Goal: Task Accomplishment & Management: Manage account settings

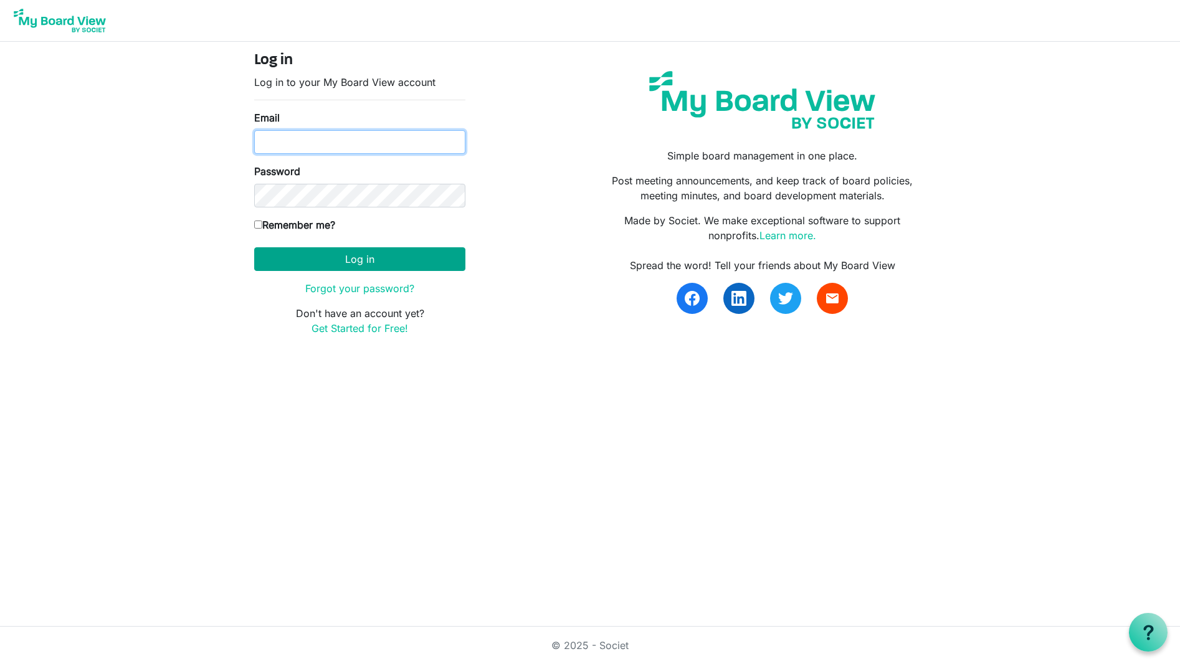
type input "kathryn@habitatsaltlake.org"
click at [374, 262] on button "Log in" at bounding box center [359, 259] width 211 height 24
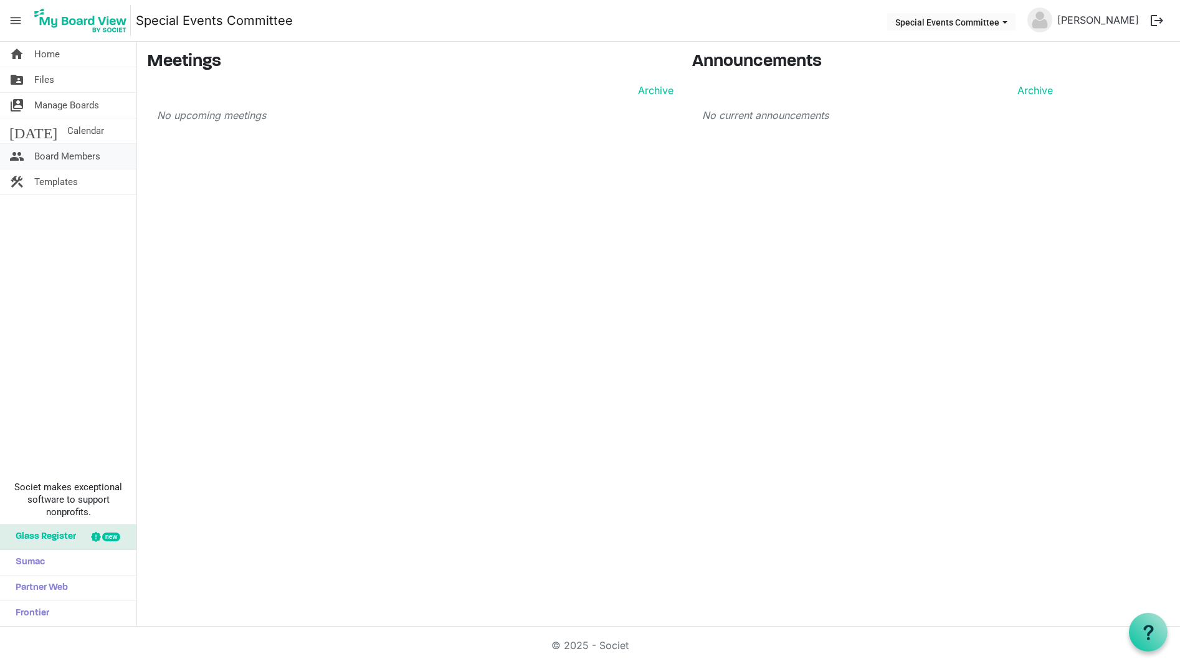
click at [93, 150] on span "Board Members" at bounding box center [67, 156] width 66 height 25
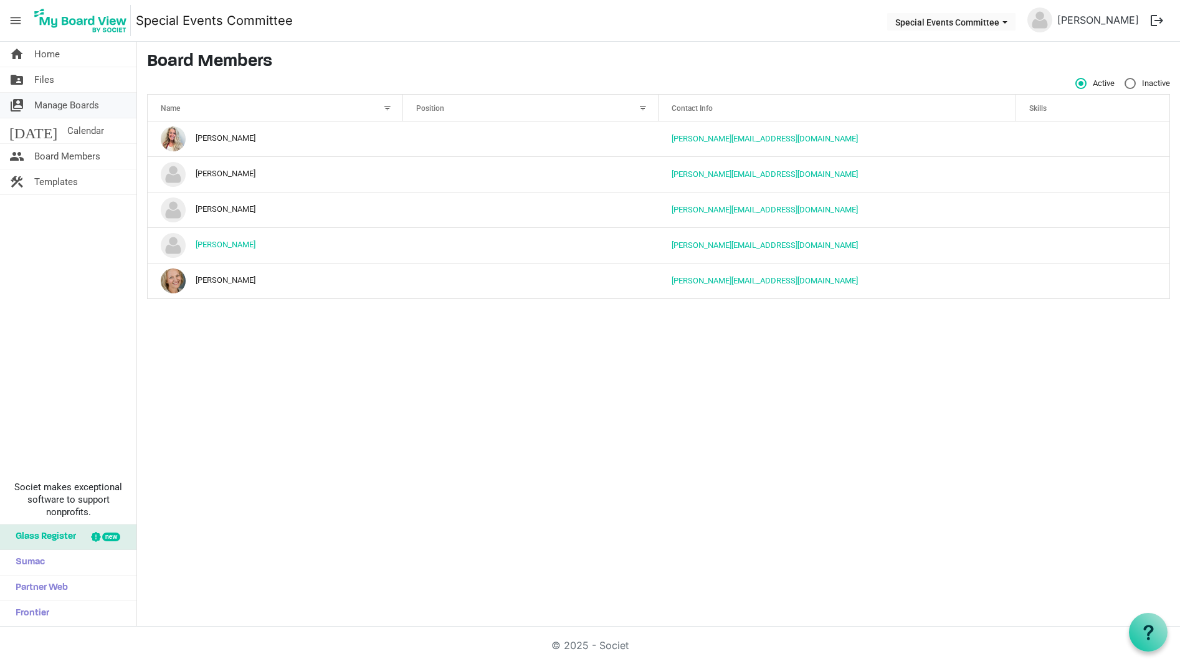
click at [93, 103] on span "Manage Boards" at bounding box center [66, 105] width 65 height 25
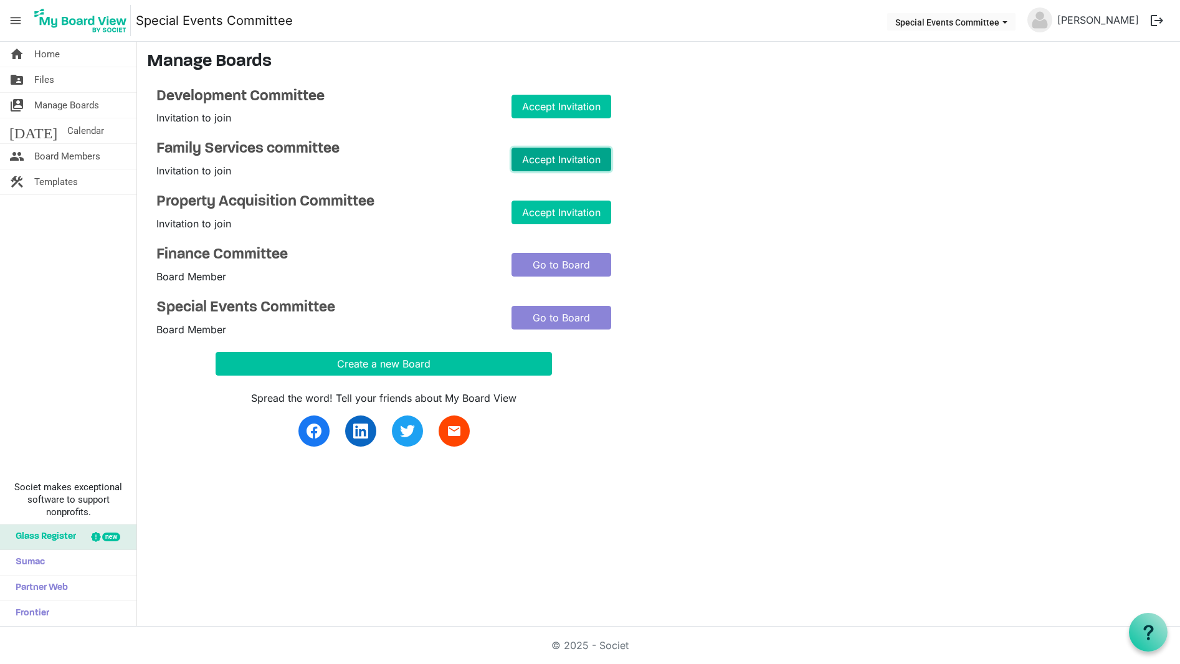
click at [581, 167] on link "Accept Invitation" at bounding box center [562, 160] width 100 height 24
click at [566, 211] on link "Go to Board" at bounding box center [562, 213] width 100 height 24
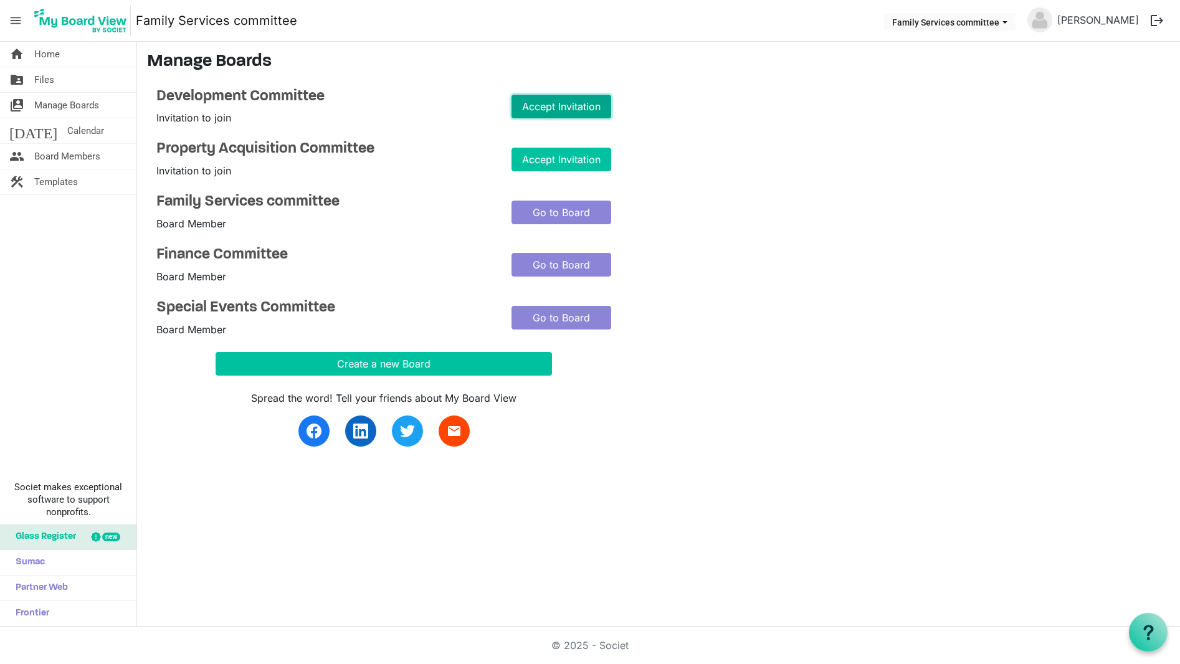
click at [572, 111] on link "Accept Invitation" at bounding box center [562, 107] width 100 height 24
click at [565, 110] on link "Accept Invitation" at bounding box center [562, 107] width 100 height 24
